Goal: Book appointment/travel/reservation

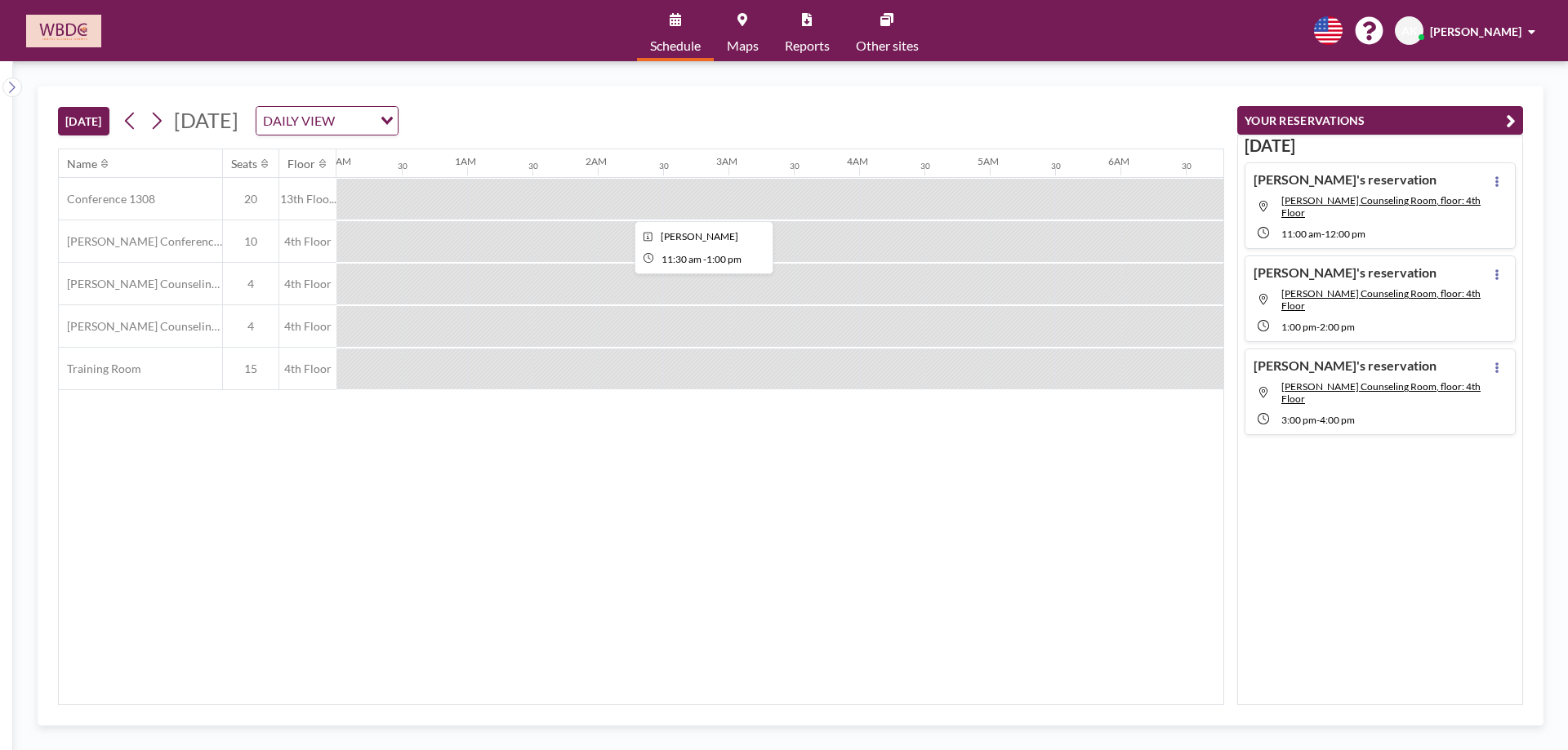
scroll to position [0, 1238]
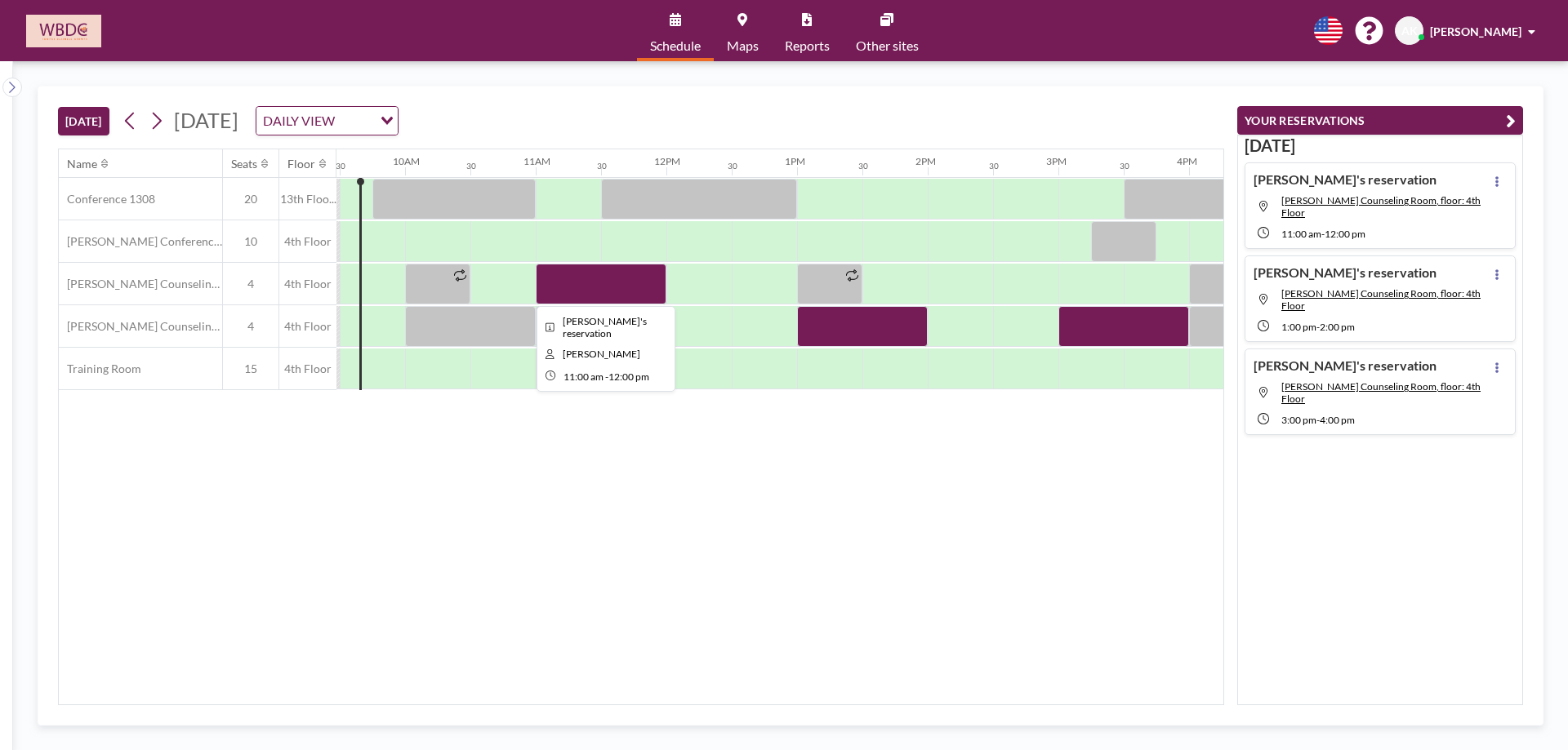
click at [621, 290] on div at bounding box center [601, 284] width 131 height 41
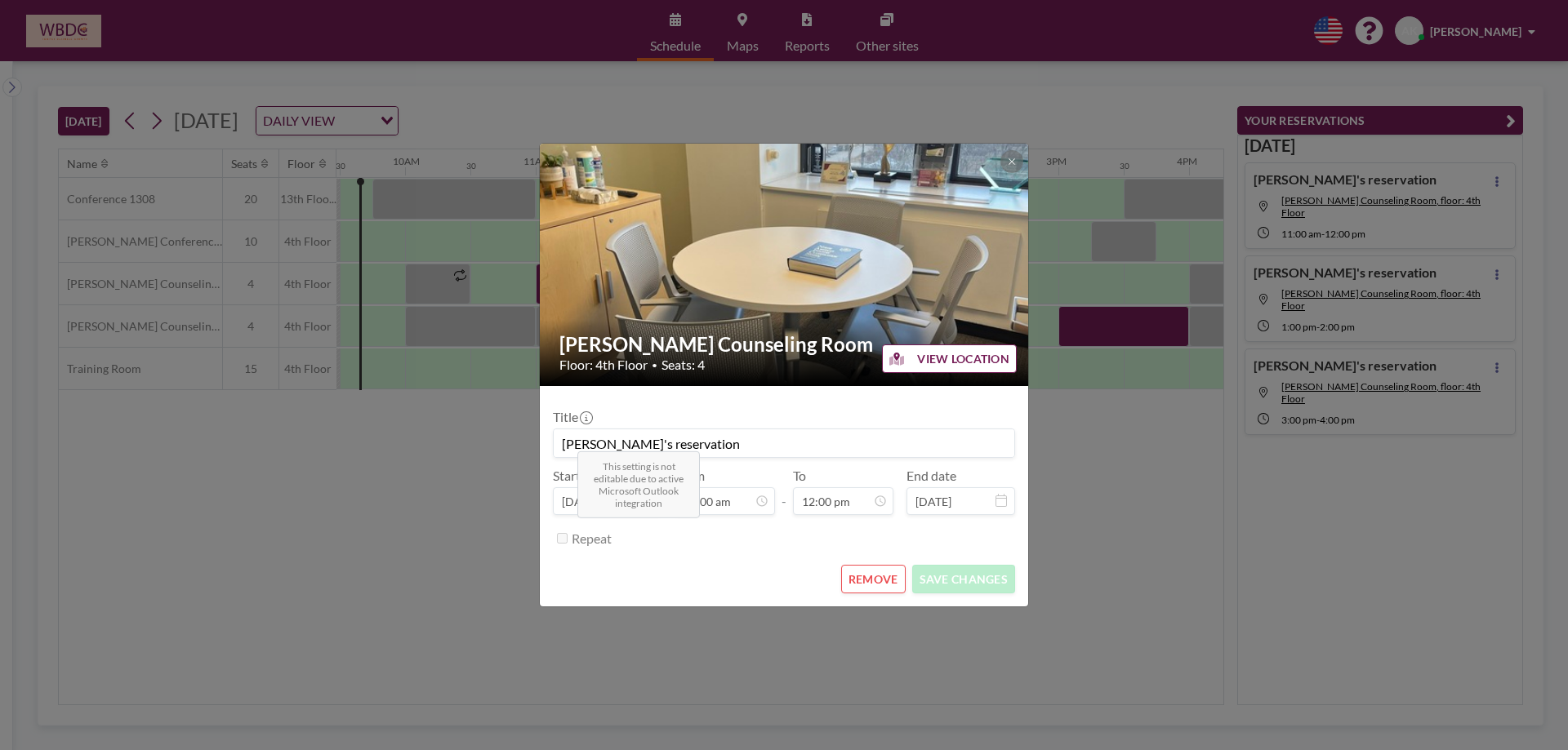
scroll to position [698, 0]
click at [881, 578] on button "REMOVE" at bounding box center [873, 578] width 64 height 28
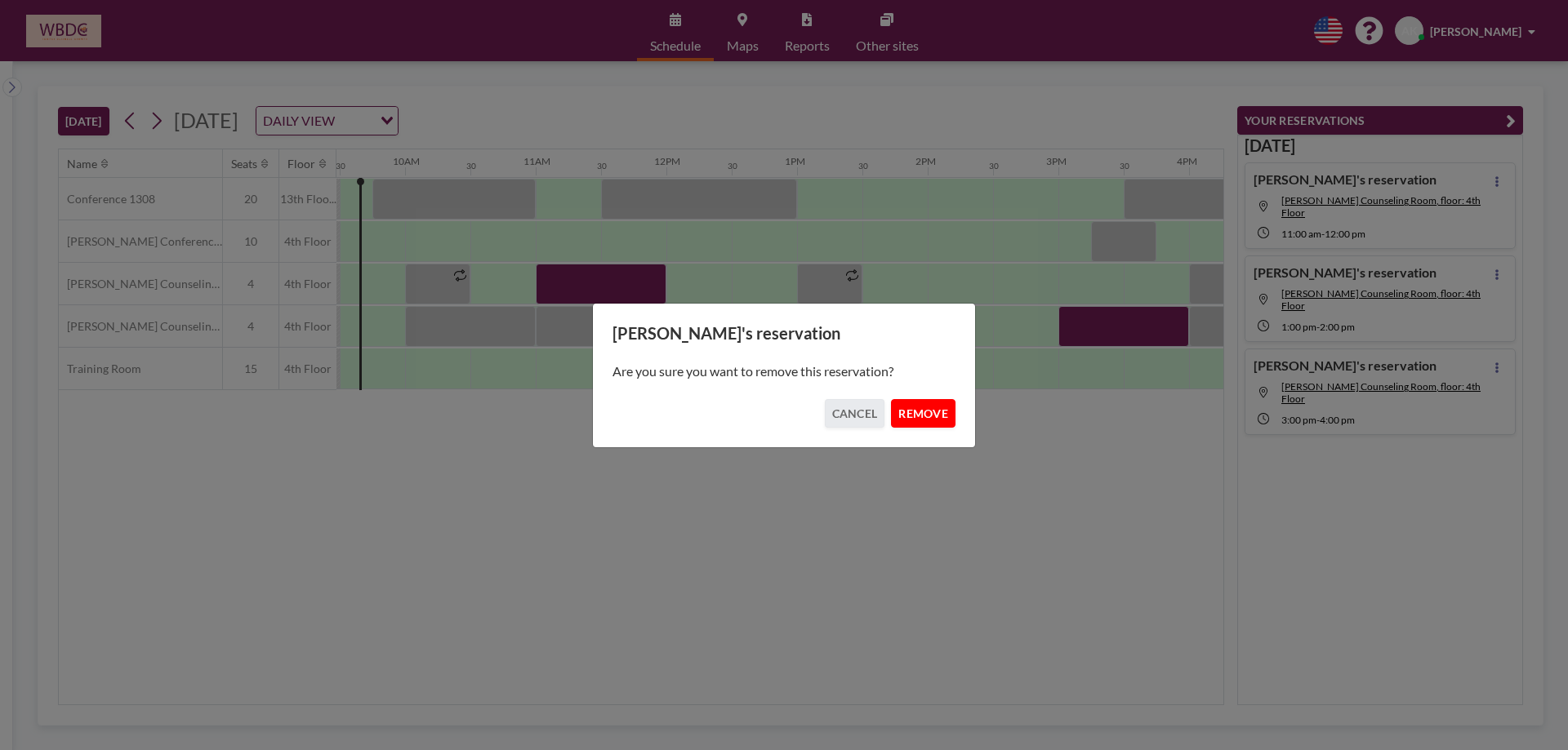
click at [919, 409] on button "REMOVE" at bounding box center [923, 412] width 64 height 28
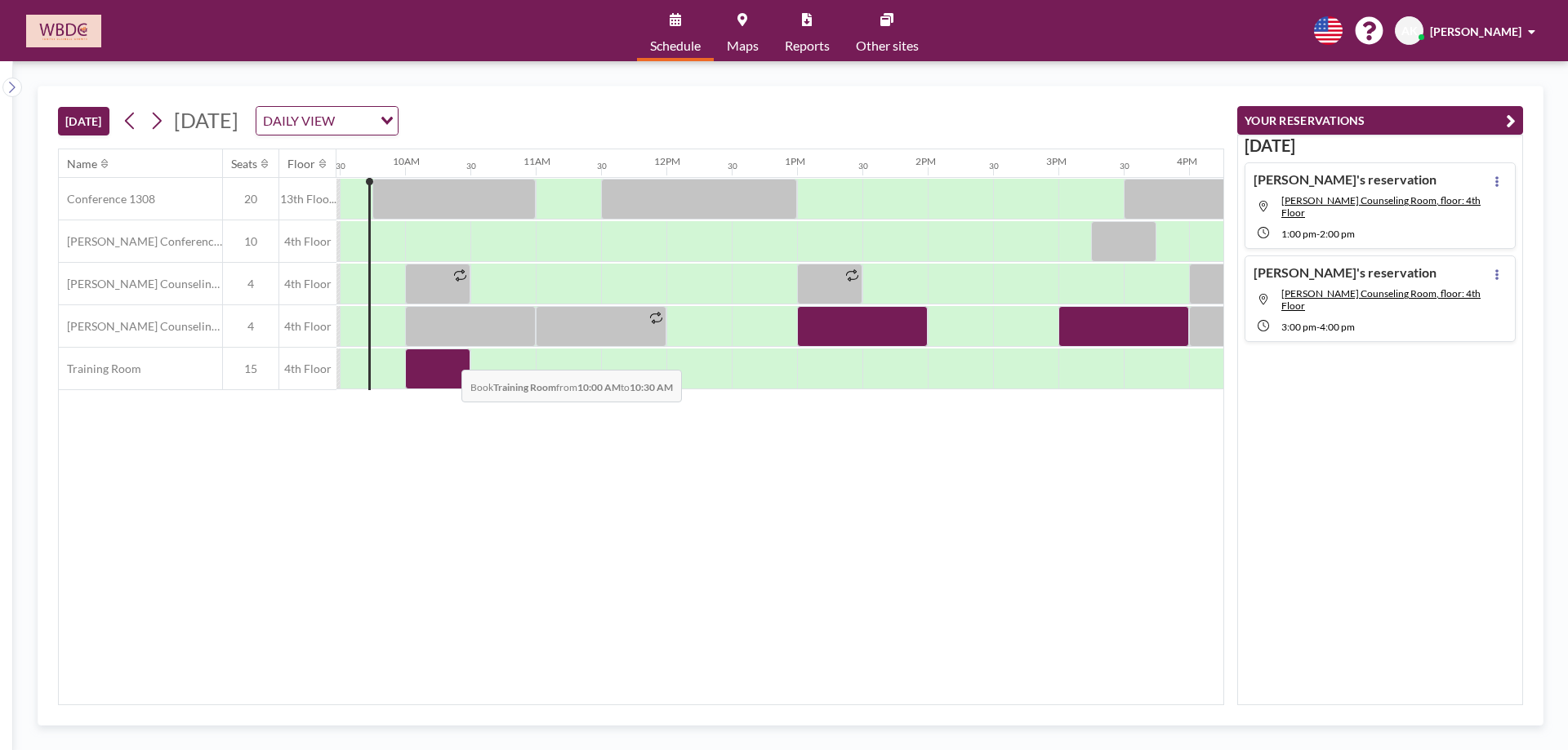
click at [448, 358] on div at bounding box center [437, 369] width 65 height 41
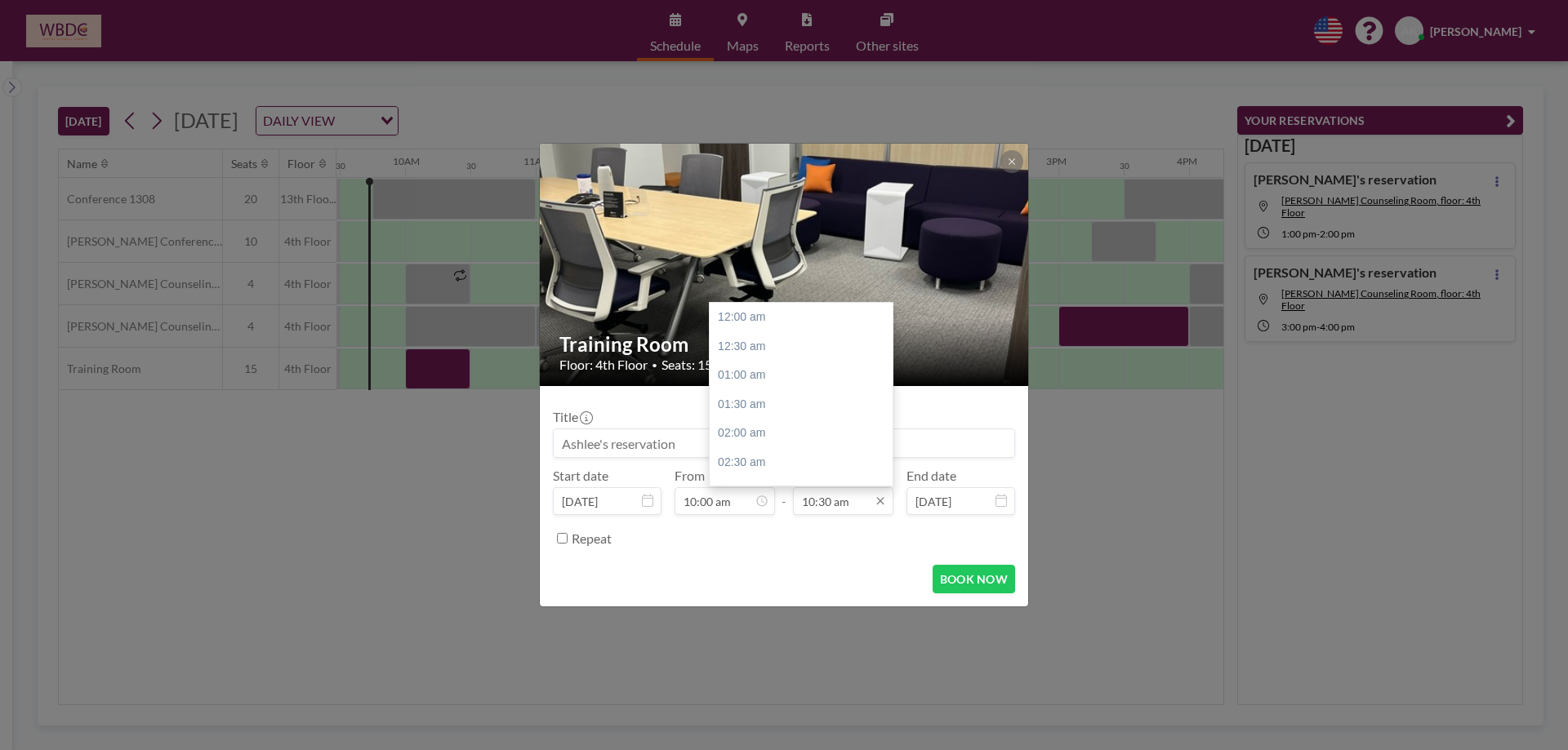
scroll to position [610, 0]
click at [808, 347] on div "11:00 am" at bounding box center [804, 346] width 191 height 29
type input "11:00 am"
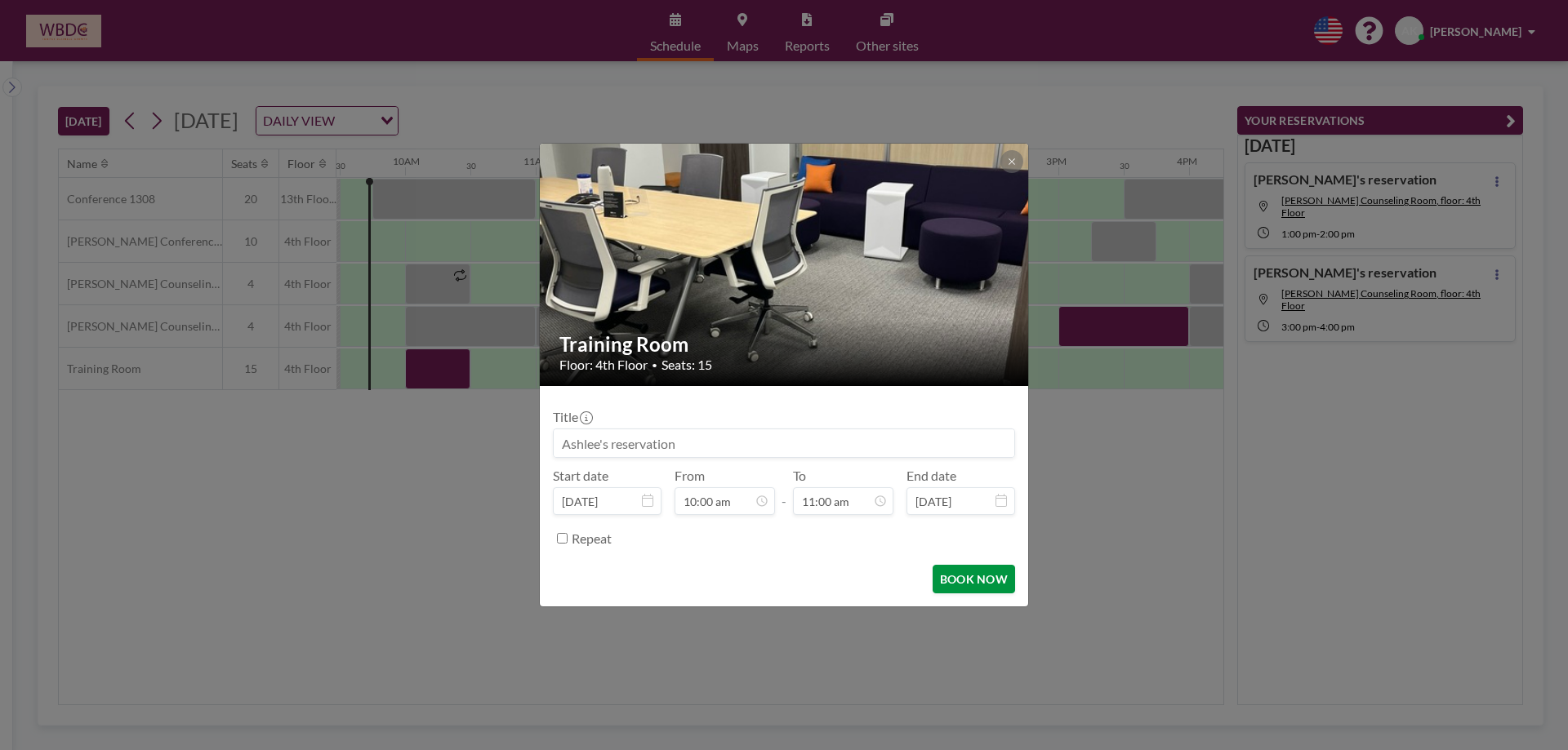
click at [955, 569] on button "BOOK NOW" at bounding box center [973, 578] width 82 height 28
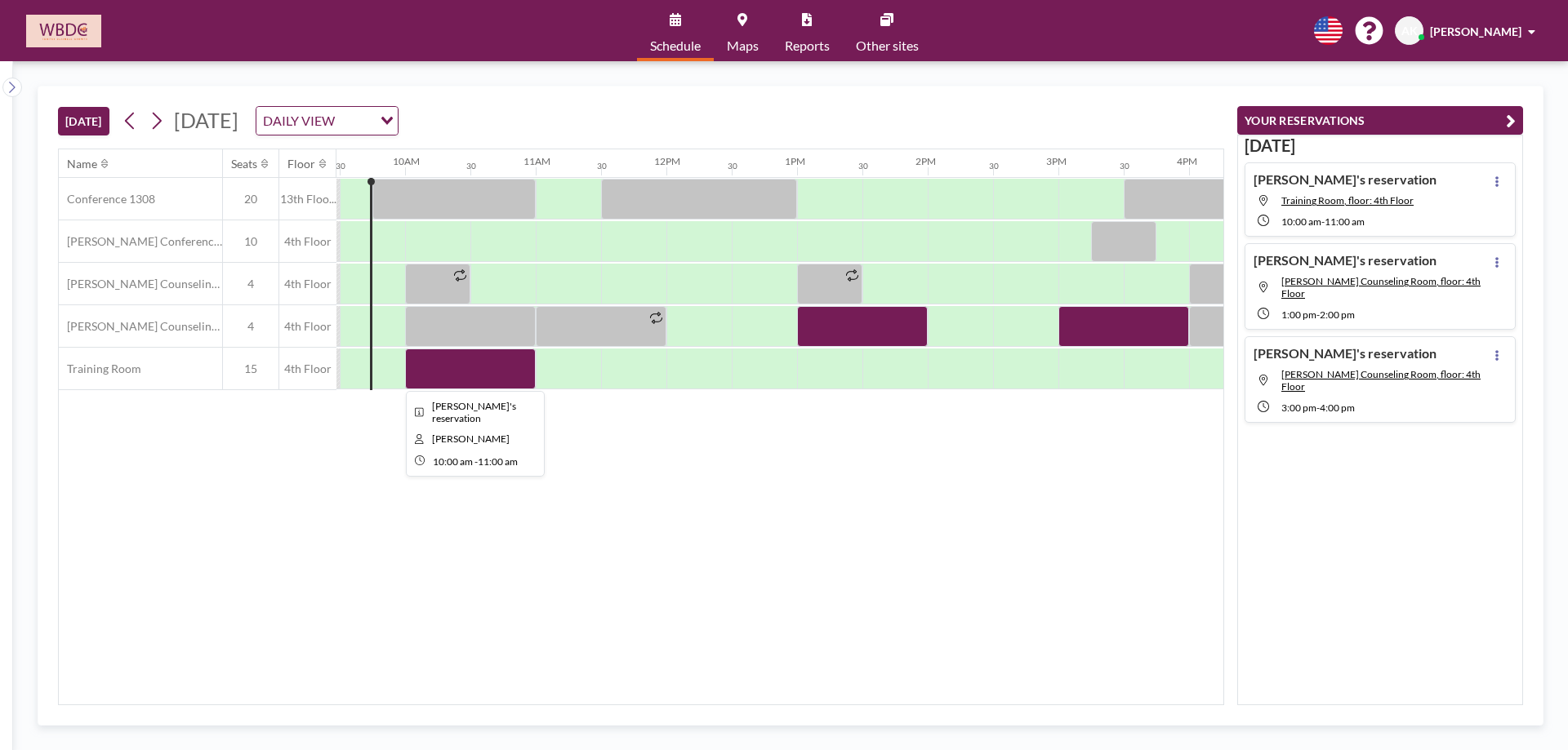
click at [468, 383] on div at bounding box center [470, 369] width 131 height 41
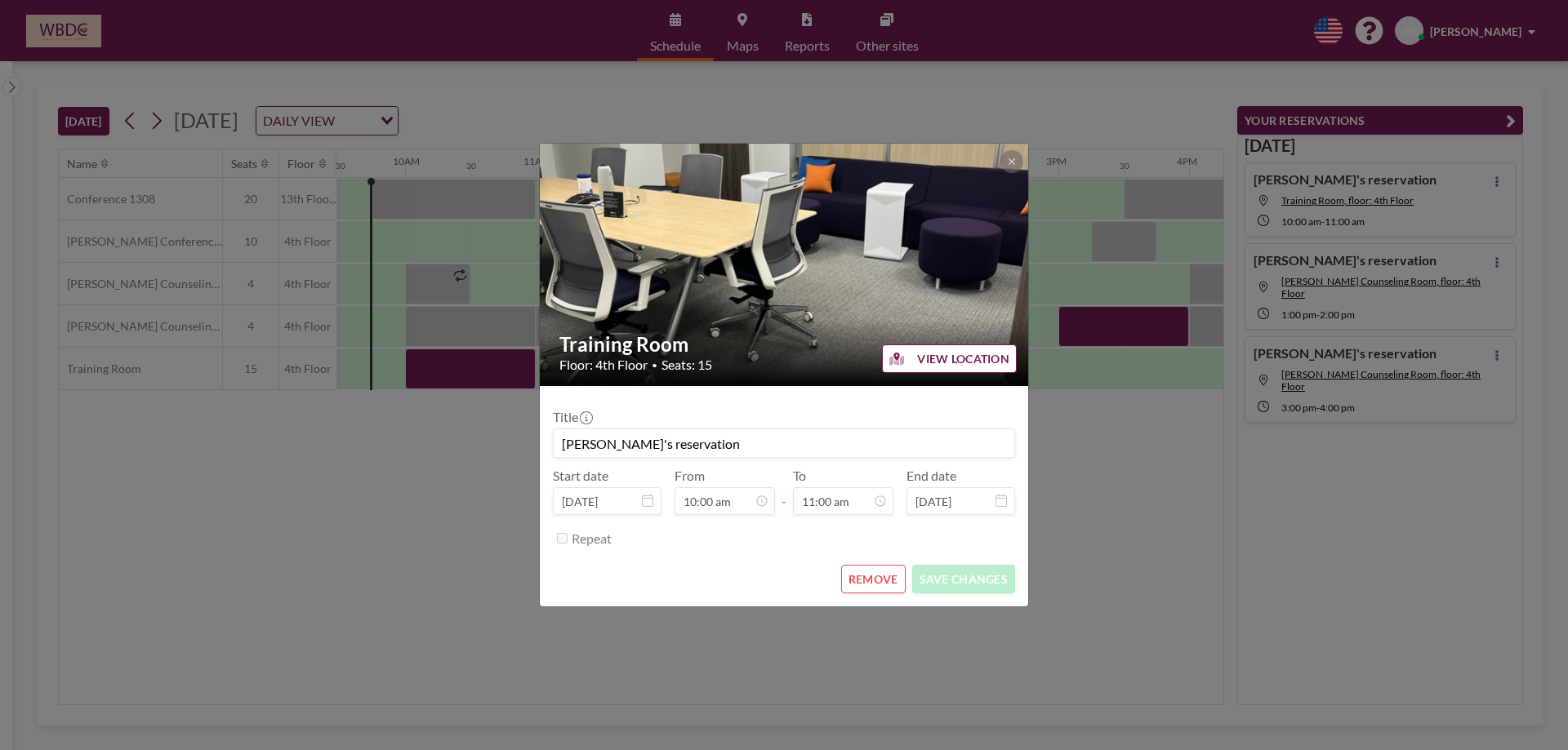
scroll to position [639, 0]
click at [864, 581] on button "REMOVE" at bounding box center [873, 578] width 64 height 28
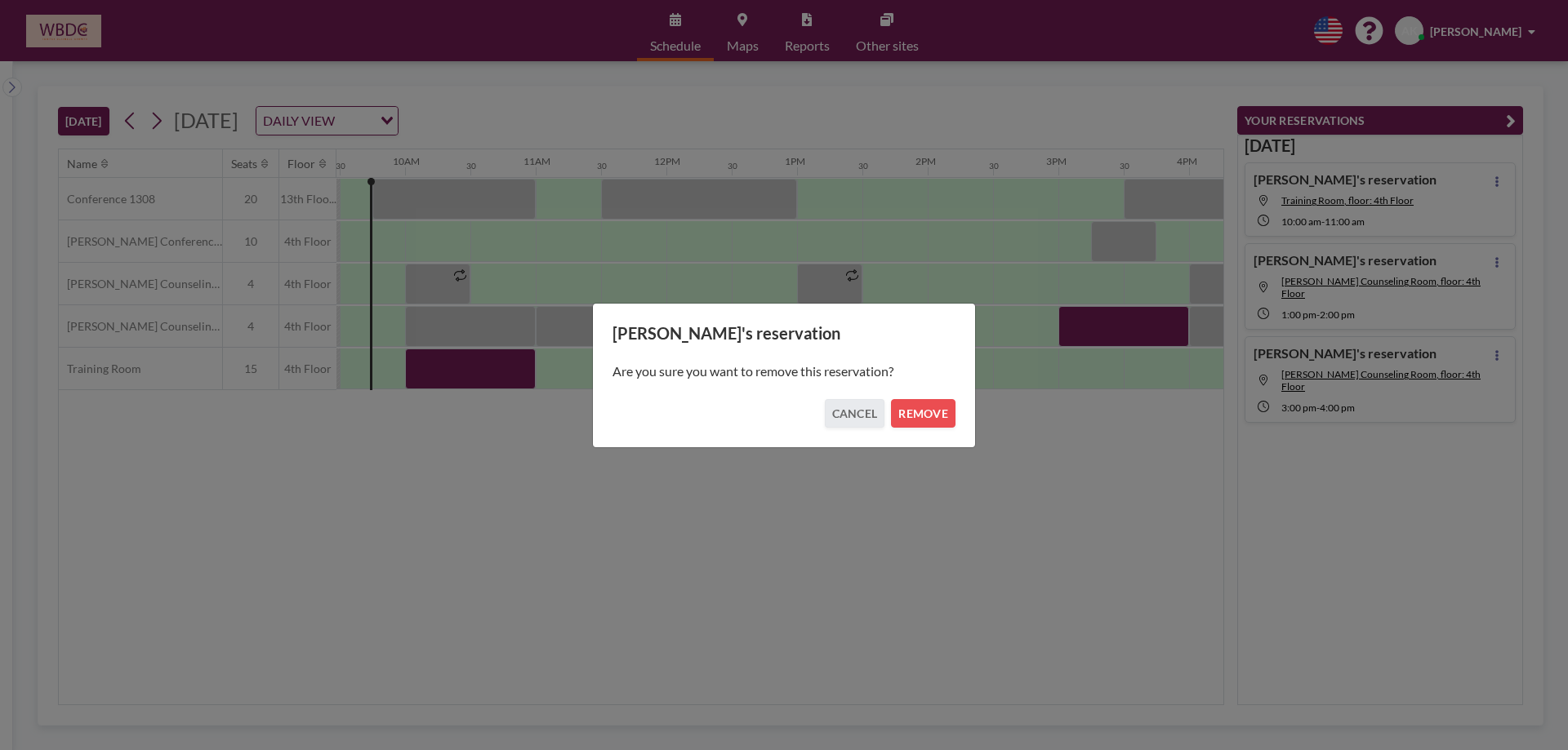
drag, startPoint x: 935, startPoint y: 419, endPoint x: 1003, endPoint y: 450, distance: 74.7
click at [935, 420] on button "REMOVE" at bounding box center [923, 412] width 64 height 28
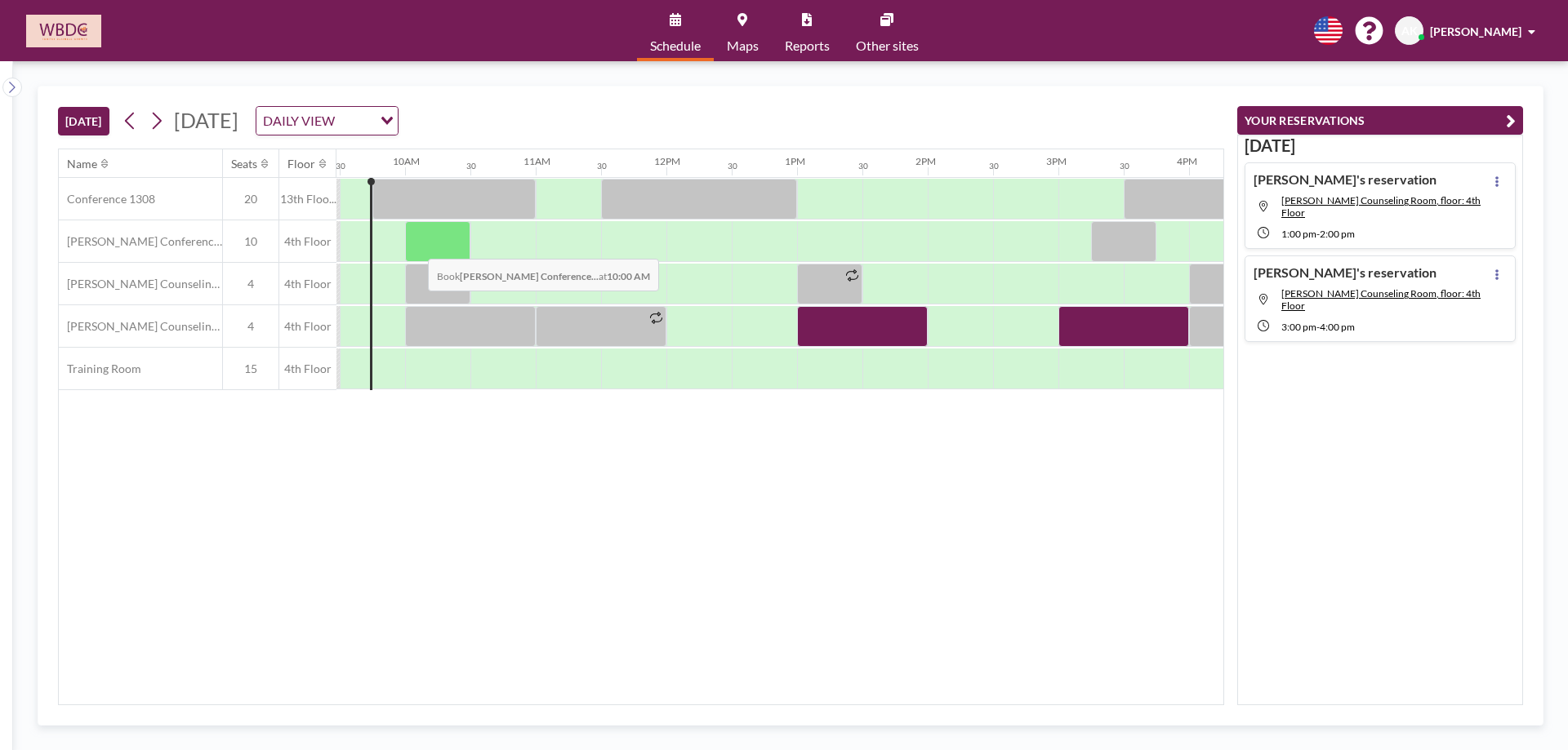
click at [414, 245] on div at bounding box center [437, 242] width 65 height 41
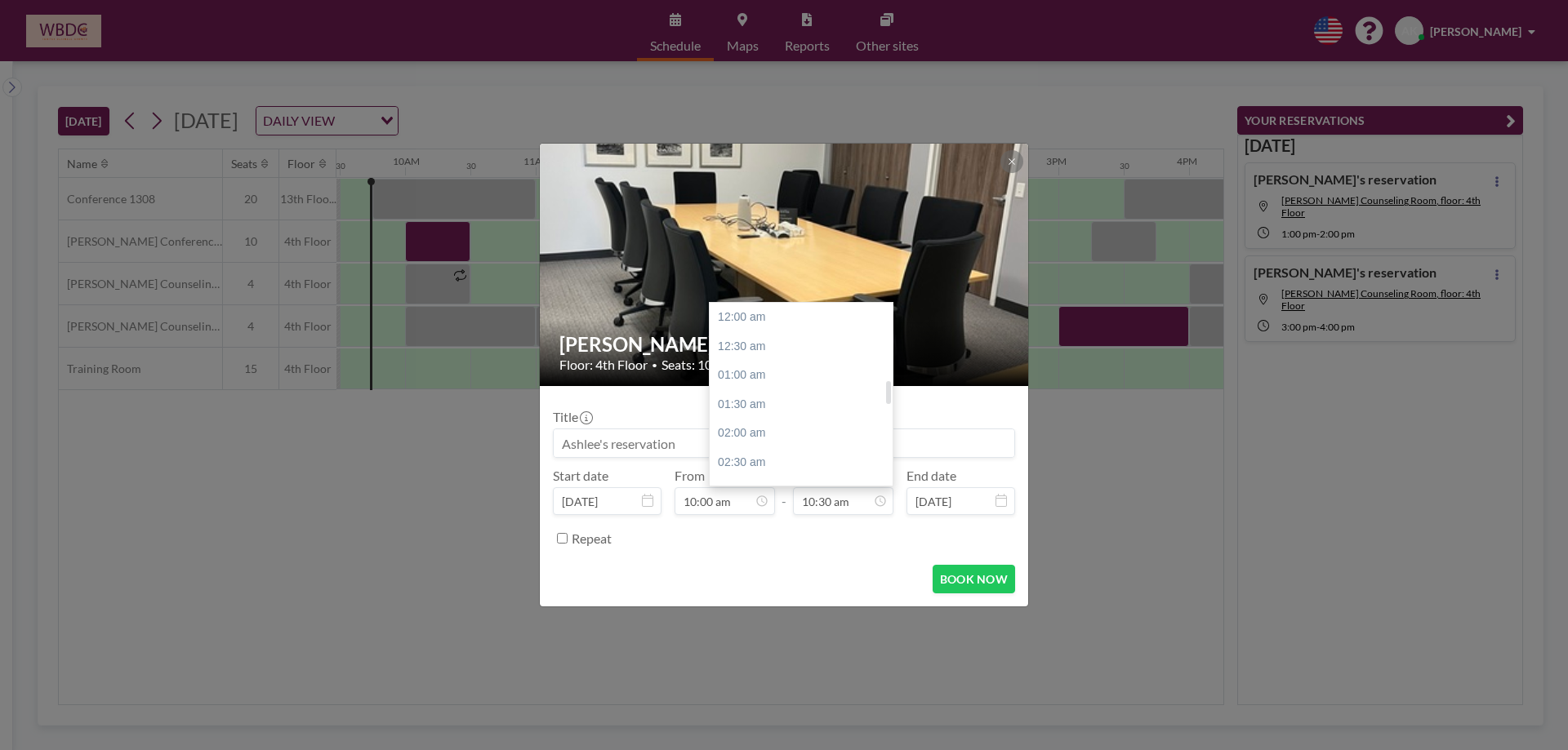
scroll to position [610, 0]
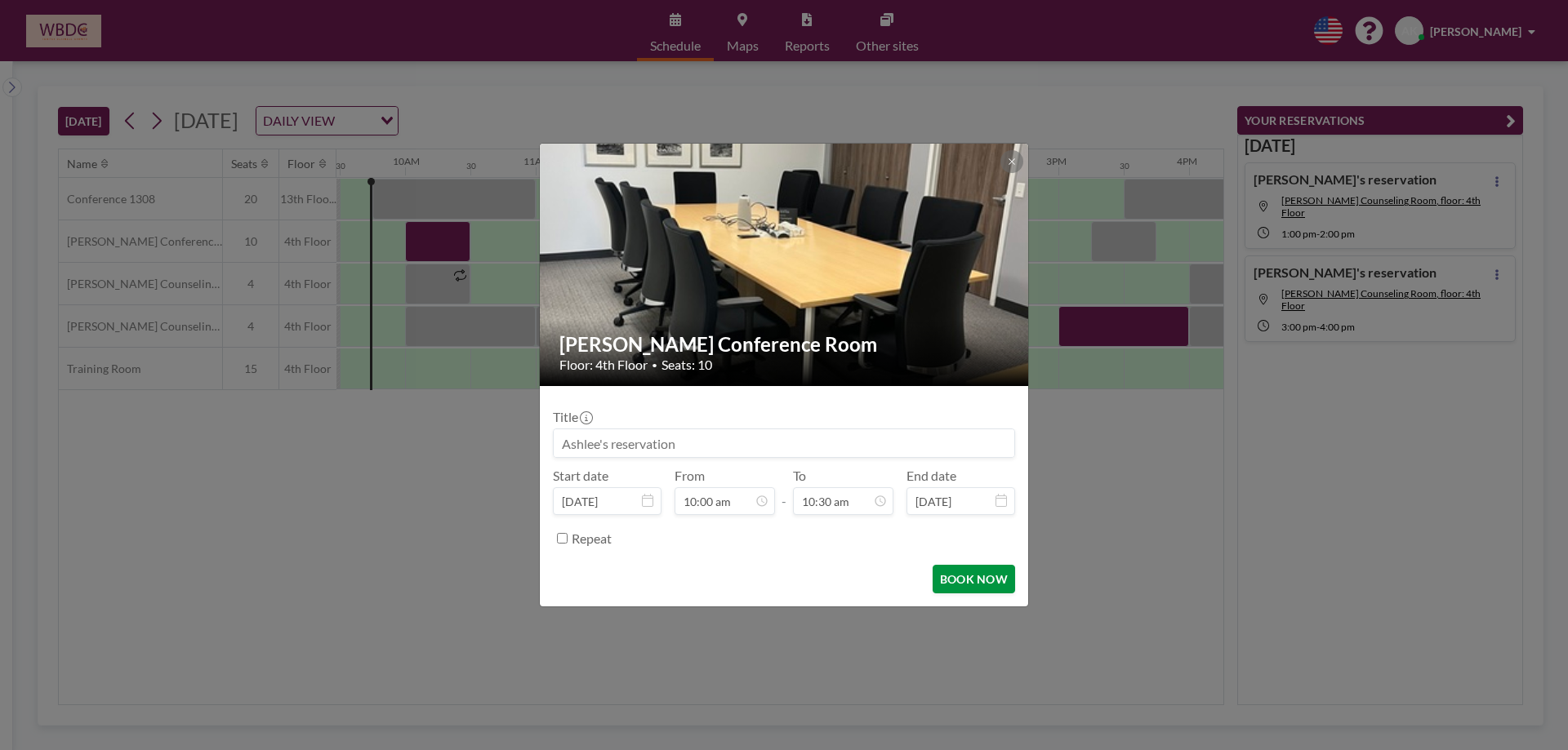
click at [988, 580] on button "BOOK NOW" at bounding box center [973, 578] width 82 height 28
